Goal: Transaction & Acquisition: Book appointment/travel/reservation

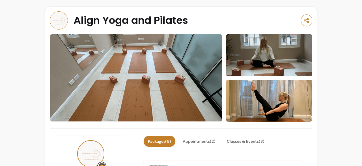
click at [163, 140] on button "Packages ( 5 )" at bounding box center [160, 141] width 32 height 11
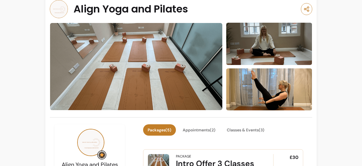
scroll to position [60, 0]
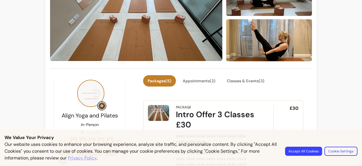
click at [360, 165] on div "We Value Your Privacy Our website uses cookies to enhance your browsing experie…" at bounding box center [181, 147] width 362 height 36
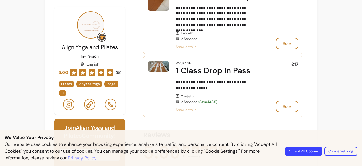
scroll to position [438, 0]
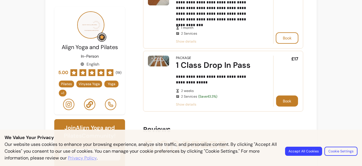
click at [287, 97] on button "Book" at bounding box center [287, 100] width 22 height 11
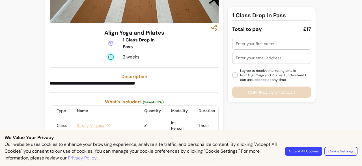
scroll to position [94, 0]
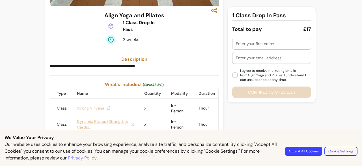
click at [98, 124] on link "Dynamic Pilates (Strength & Cardio)" at bounding box center [105, 123] width 57 height 11
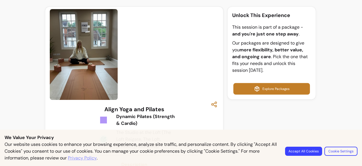
click at [261, 86] on link "Explore Packages" at bounding box center [272, 89] width 76 height 12
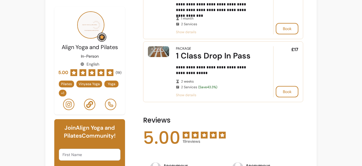
scroll to position [448, 0]
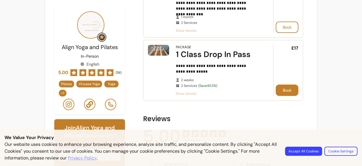
click at [285, 89] on button "Book" at bounding box center [287, 89] width 23 height 11
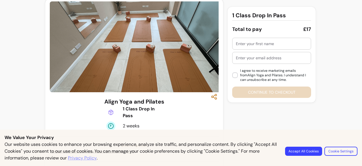
scroll to position [7, 0]
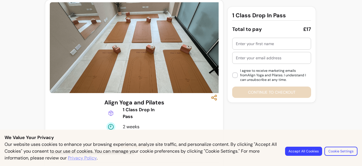
click at [264, 43] on input "text" at bounding box center [272, 44] width 72 height 6
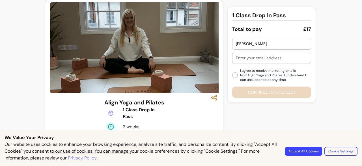
type input "Rachel"
click at [249, 61] on div at bounding box center [272, 57] width 72 height 11
type input "racheljdawson@hotmail.com"
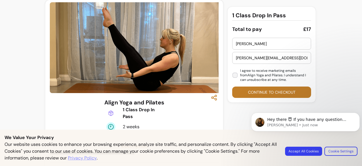
scroll to position [0, 0]
click at [255, 89] on button "Continue to checkout" at bounding box center [272, 92] width 76 height 11
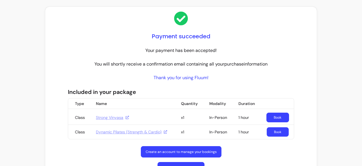
click at [277, 133] on link "Book" at bounding box center [278, 131] width 22 height 9
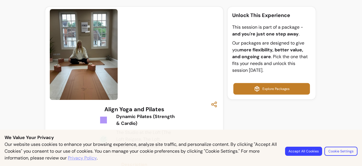
click at [265, 91] on link "Explore Packages" at bounding box center [272, 89] width 76 height 12
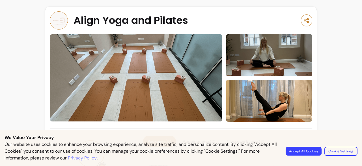
click at [306, 151] on button "Accept All Cookies" at bounding box center [304, 150] width 36 height 9
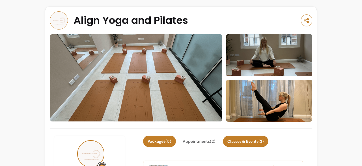
click at [257, 137] on button "Classes & Events ( 3 )" at bounding box center [245, 141] width 45 height 11
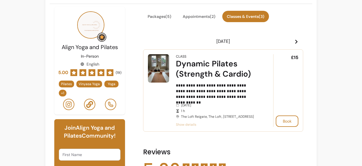
scroll to position [136, 0]
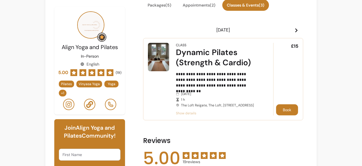
click at [287, 112] on button "Book" at bounding box center [287, 109] width 22 height 11
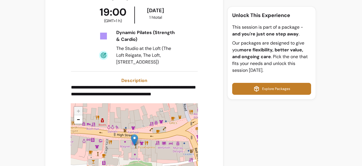
scroll to position [74, 0]
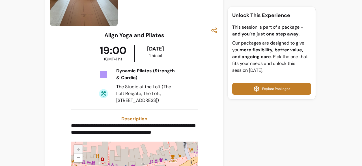
click at [212, 31] on icon "button" at bounding box center [185, 37] width 92 height 20
click at [269, 87] on link "Explore Packages" at bounding box center [272, 89] width 76 height 12
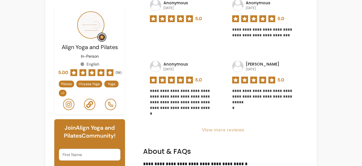
scroll to position [623, 0]
